Goal: Transaction & Acquisition: Purchase product/service

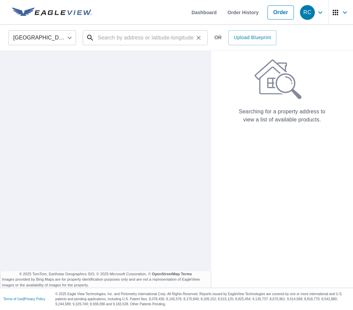
click at [154, 41] on input "text" at bounding box center [146, 37] width 96 height 19
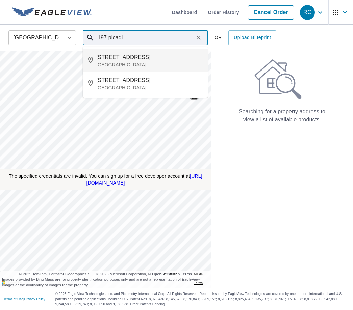
click at [136, 58] on span "[STREET_ADDRESS]" at bounding box center [149, 57] width 106 height 8
type input "[STREET_ADDRESS][PERSON_NAME]"
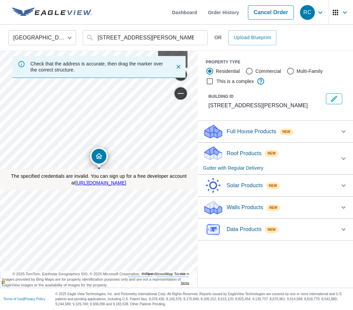
click at [248, 226] on p "Data Products" at bounding box center [243, 229] width 35 height 8
click at [224, 245] on p "Property Data" at bounding box center [230, 247] width 34 height 8
click at [213, 245] on input "Property Data C $5" at bounding box center [208, 247] width 10 height 8
checkbox input "true"
checkbox input "false"
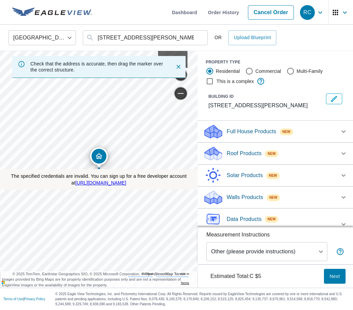
click at [237, 214] on div "Data Products New Property Data with Instant Delivery" at bounding box center [269, 224] width 132 height 26
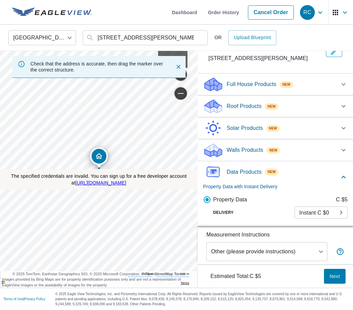
click at [330, 273] on span "Next" at bounding box center [334, 276] width 11 height 8
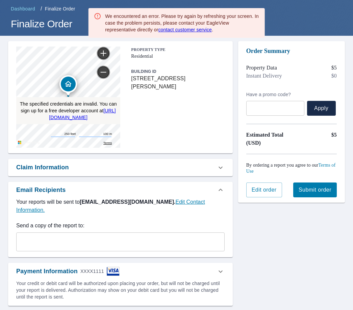
scroll to position [26, 0]
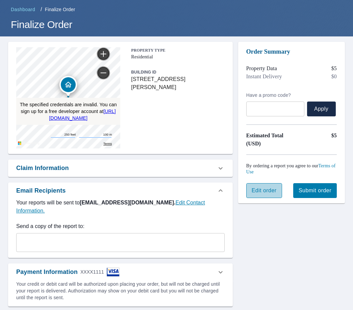
click at [261, 190] on span "Edit order" at bounding box center [263, 190] width 25 height 7
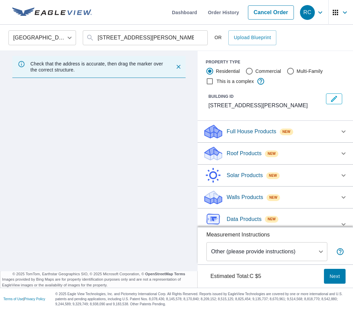
click at [248, 139] on div "Full House Products New" at bounding box center [269, 132] width 132 height 16
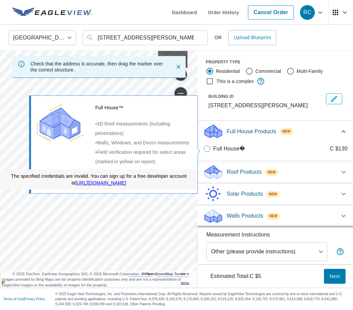
click at [233, 150] on p "Full House�" at bounding box center [229, 149] width 32 height 8
click at [213, 150] on input "Full House� C $130" at bounding box center [208, 149] width 10 height 8
checkbox input "true"
checkbox input "false"
type input "1"
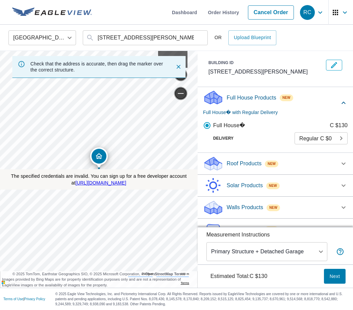
scroll to position [42, 0]
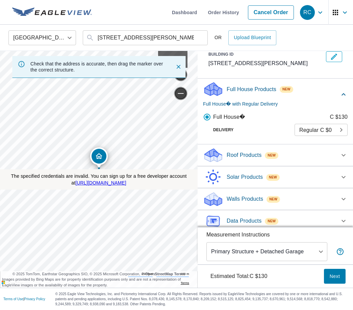
click at [261, 255] on body "RC RC Skip Nav Dashboard Order History Cancel Order RC United States US ​ 197 P…" at bounding box center [176, 155] width 353 height 310
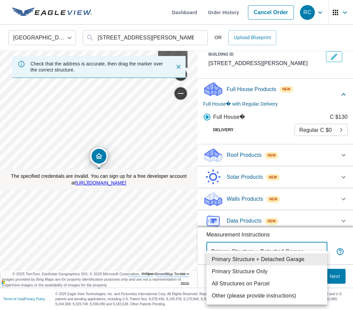
click at [241, 159] on div at bounding box center [176, 155] width 353 height 310
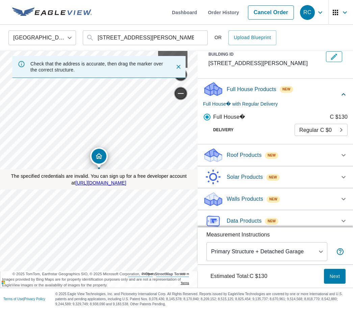
click at [243, 155] on p "Roof Products" at bounding box center [243, 155] width 35 height 8
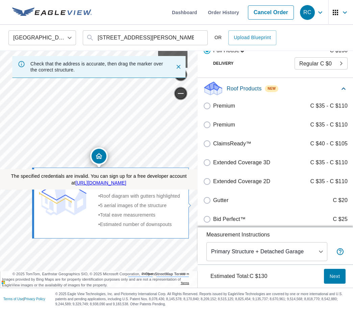
click at [220, 202] on p "Gutter" at bounding box center [220, 200] width 15 height 8
click at [213, 202] on input "Gutter C $20" at bounding box center [208, 200] width 10 height 8
checkbox input "true"
checkbox input "false"
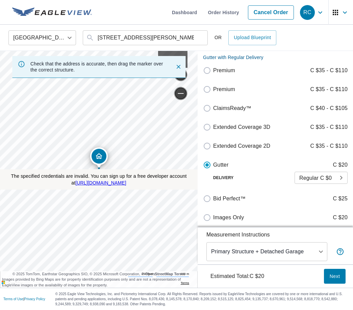
scroll to position [132, 0]
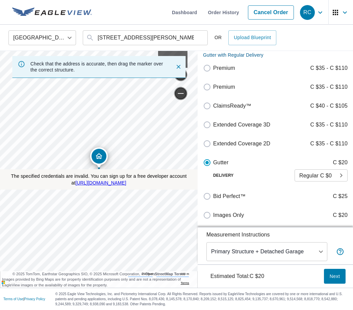
click at [235, 251] on body "RC RC Skip Nav Dashboard Order History Cancel Order RC United States US ​ 197 P…" at bounding box center [176, 155] width 353 height 310
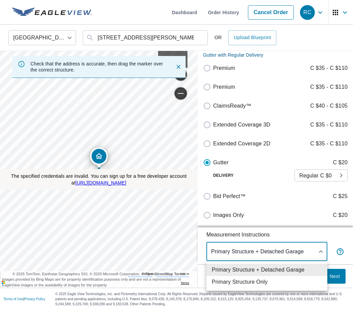
click at [244, 189] on div at bounding box center [176, 155] width 353 height 310
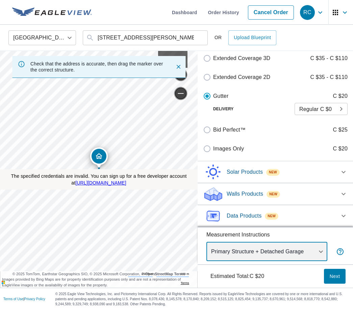
scroll to position [202, 0]
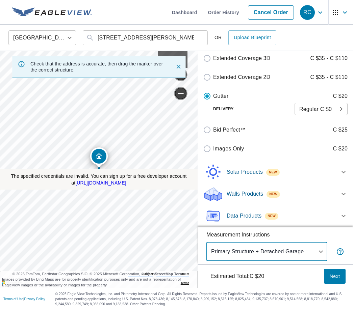
click at [234, 193] on p "Walls Products" at bounding box center [244, 194] width 36 height 8
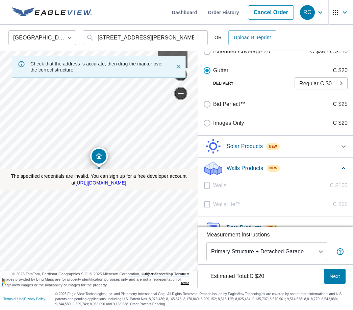
scroll to position [240, 0]
